Goal: Complete application form

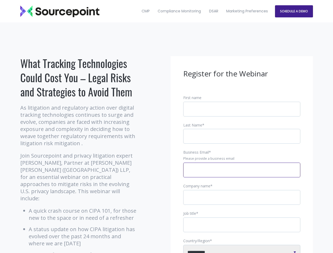
click at [242, 174] on input "Business Email *" at bounding box center [241, 170] width 117 height 15
